Goal: Transaction & Acquisition: Book appointment/travel/reservation

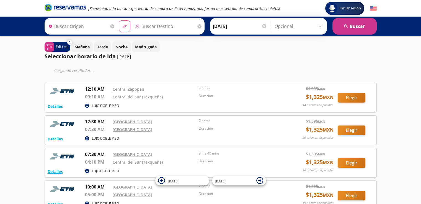
type input "[GEOGRAPHIC_DATA], [GEOGRAPHIC_DATA]"
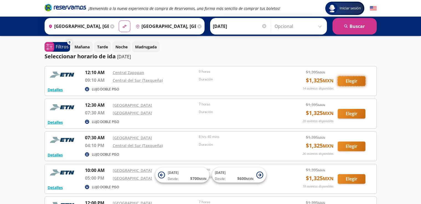
click at [358, 81] on button "Elegir" at bounding box center [352, 81] width 28 height 10
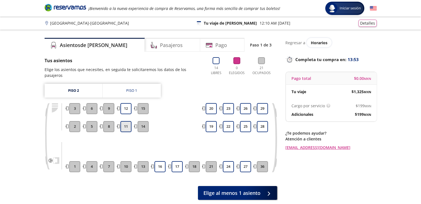
click at [124, 122] on button "11" at bounding box center [125, 126] width 11 height 11
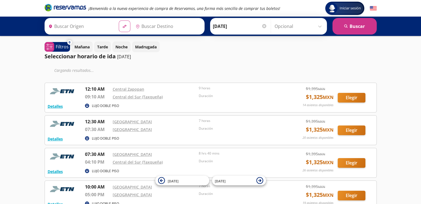
type input "[GEOGRAPHIC_DATA], [GEOGRAPHIC_DATA]"
click at [72, 6] on icon "Brand Logo" at bounding box center [66, 7] width 42 height 8
